Goal: Navigation & Orientation: Find specific page/section

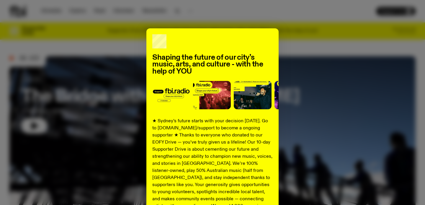
click at [30, 123] on div "Shaping the future of our city’s music, arts, and culture - with the help of YO…" at bounding box center [212, 149] width 406 height 243
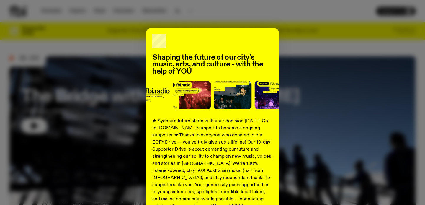
click at [112, 109] on div "Shaping the future of our city’s music, arts, and culture - with the help of YO…" at bounding box center [212, 149] width 406 height 243
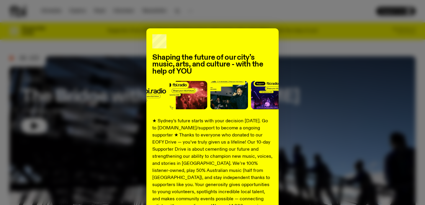
scroll to position [87, 0]
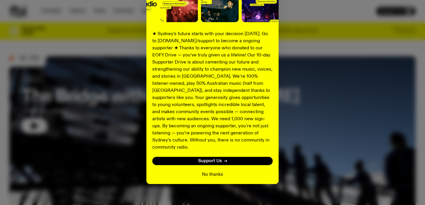
click at [206, 171] on button "No thanks" at bounding box center [212, 174] width 21 height 7
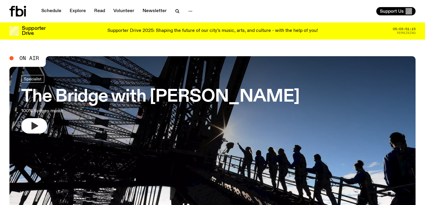
click at [33, 123] on icon "button" at bounding box center [35, 126] width 7 height 8
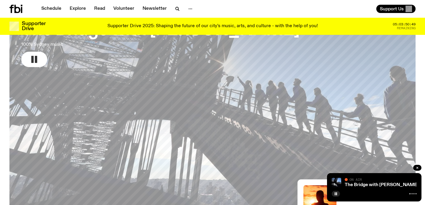
scroll to position [3, 0]
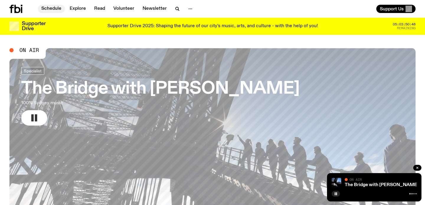
click at [49, 9] on link "Schedule" at bounding box center [51, 9] width 27 height 8
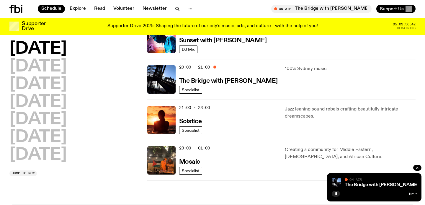
scroll to position [274, 0]
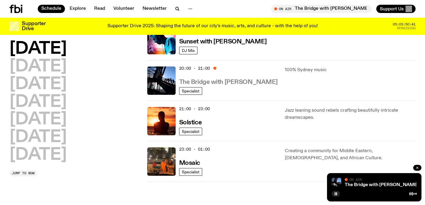
click at [209, 81] on h3 "The Bridge with [PERSON_NAME]" at bounding box center [228, 82] width 99 height 6
